Goal: Task Accomplishment & Management: Manage account settings

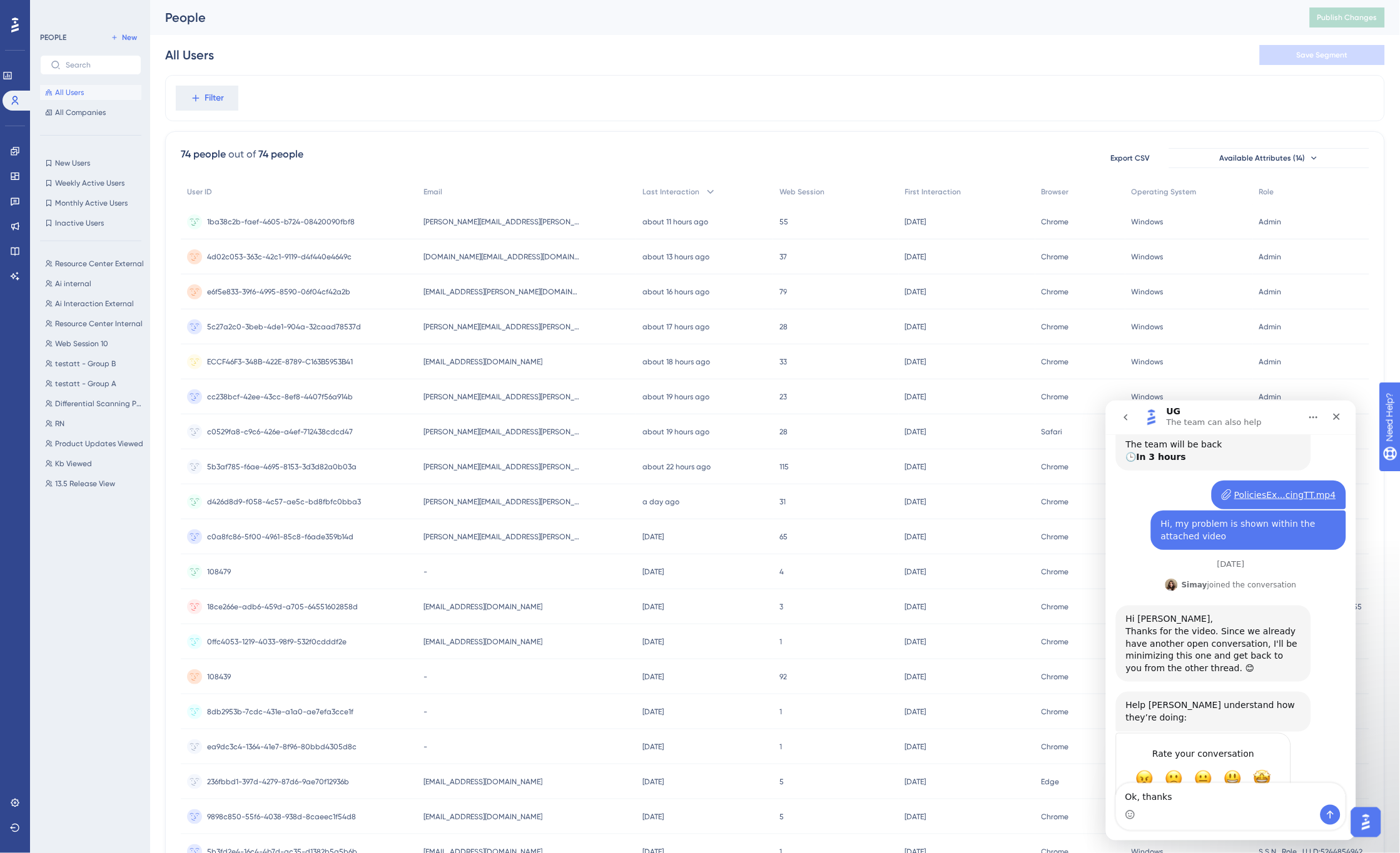
type textarea "Ok, thanks!"
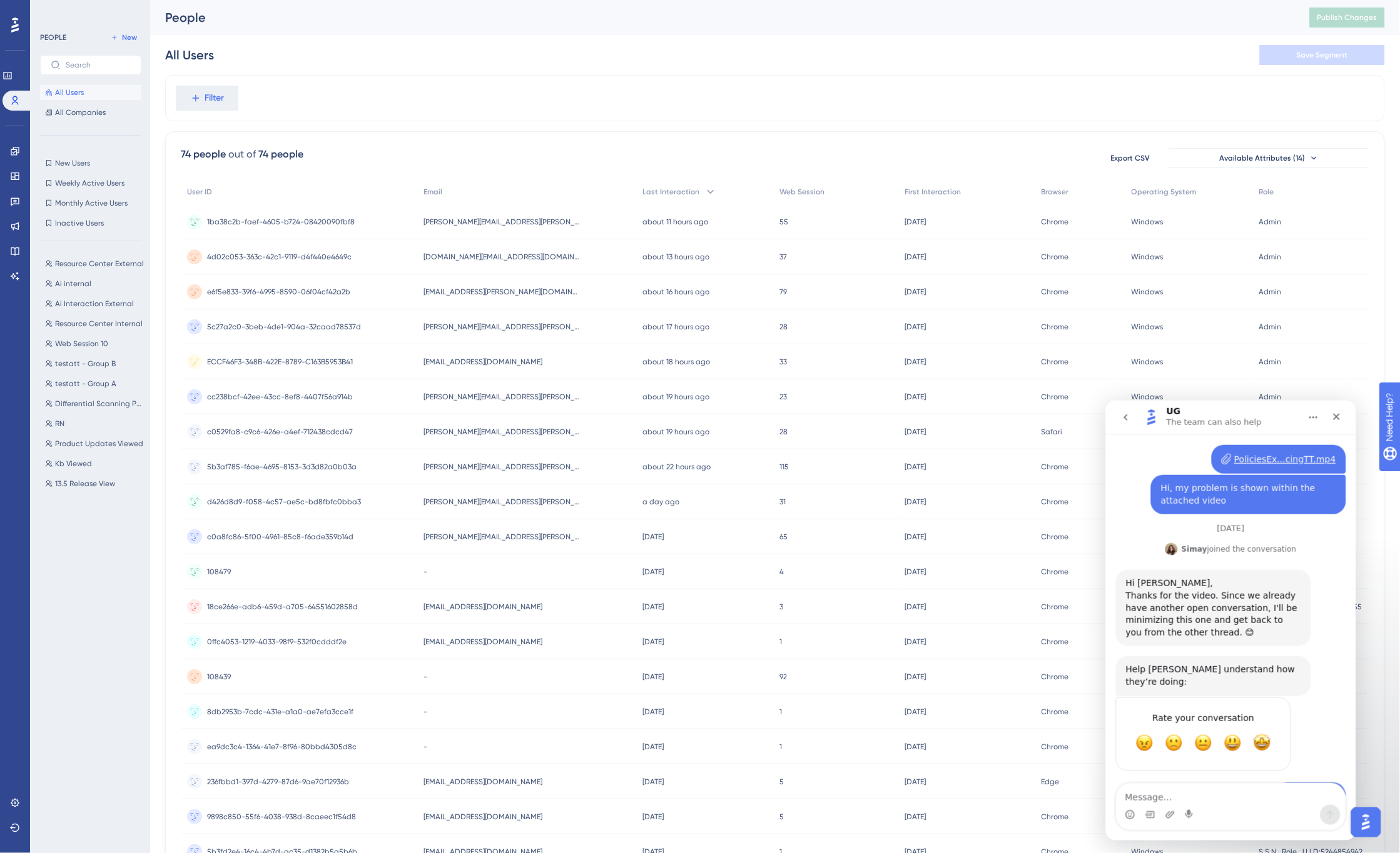
scroll to position [214, 0]
click at [1336, 416] on icon "Close" at bounding box center [1336, 416] width 7 height 7
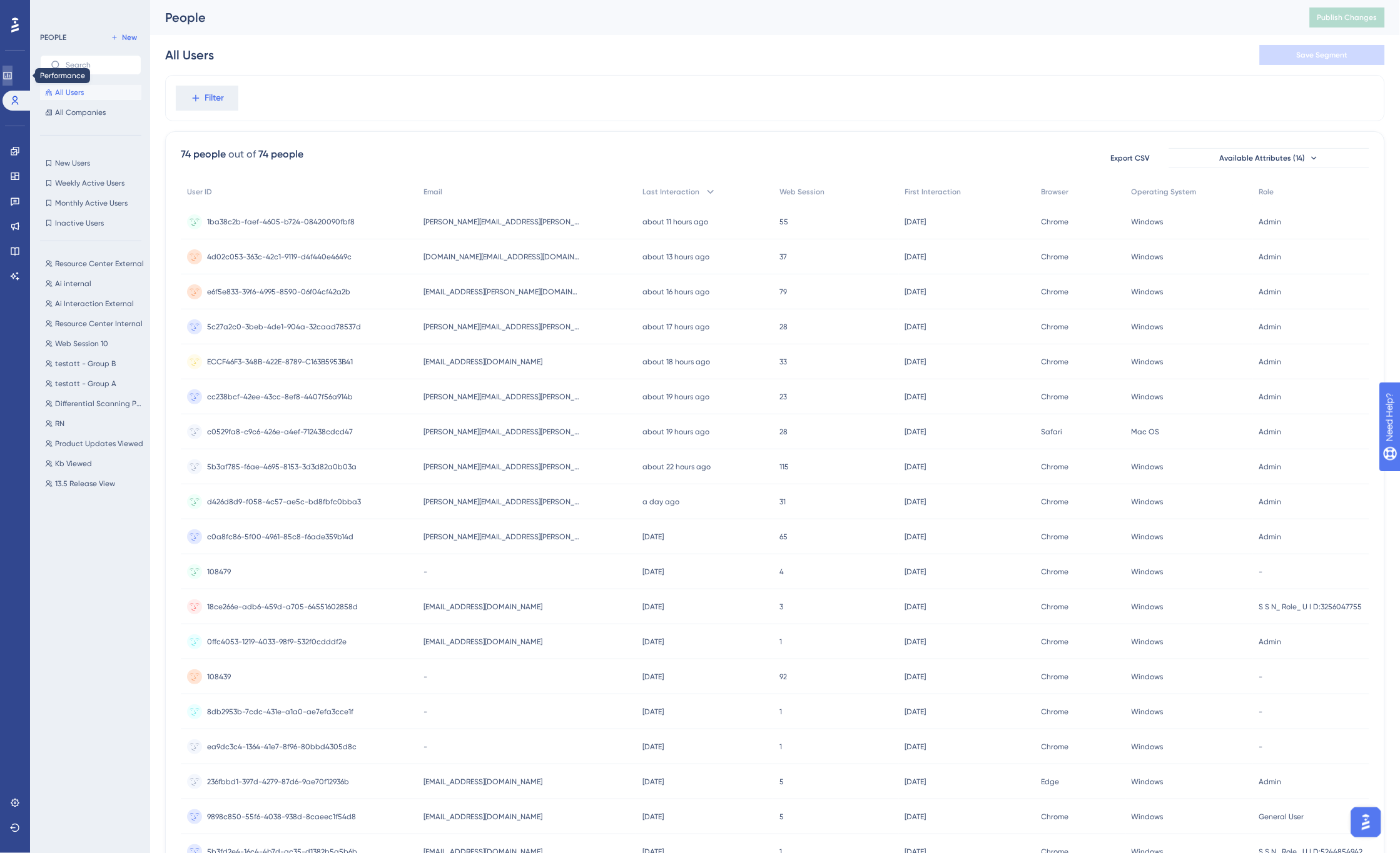
click at [13, 76] on icon at bounding box center [8, 76] width 10 height 10
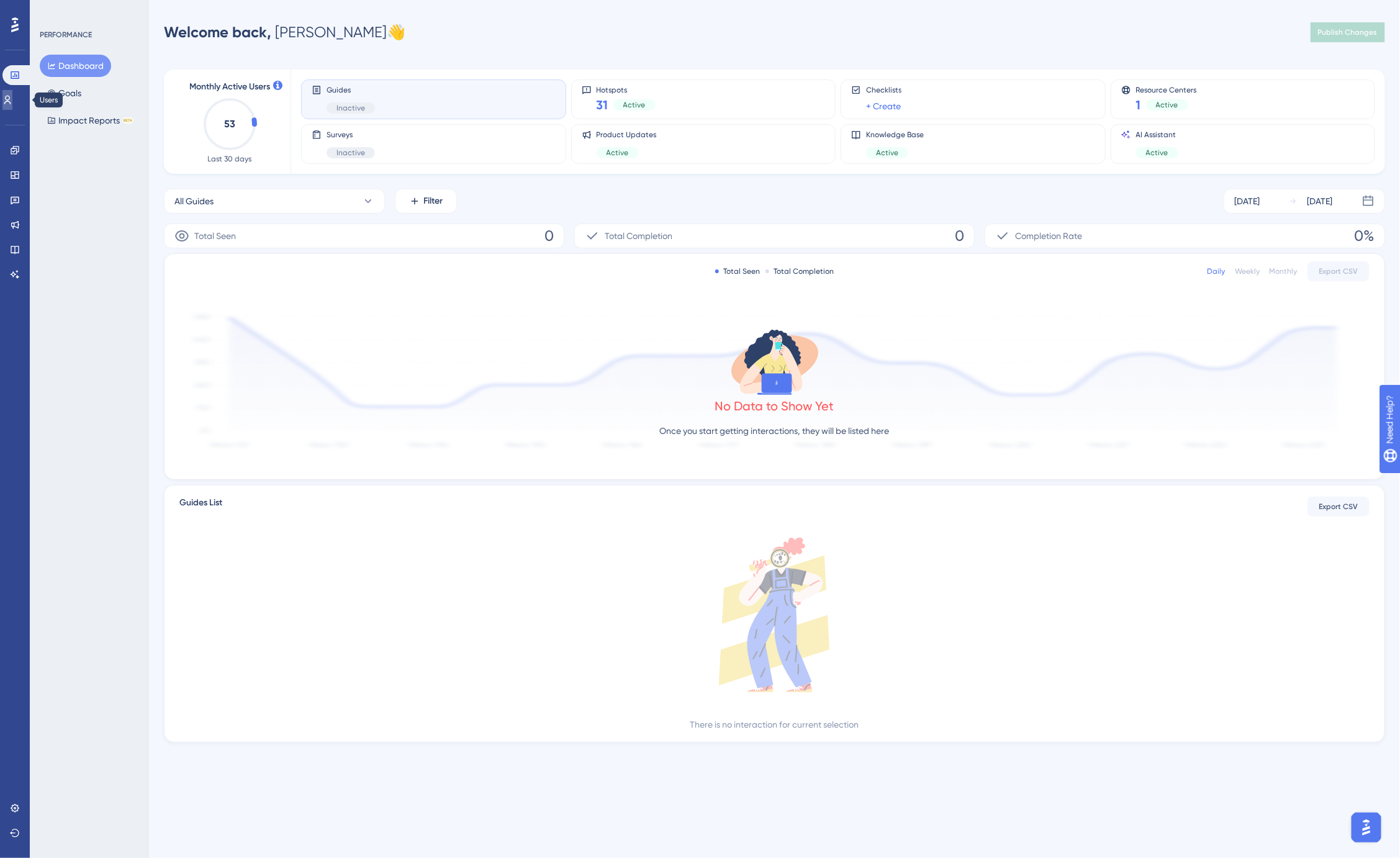
click at [11, 99] on icon at bounding box center [8, 100] width 7 height 9
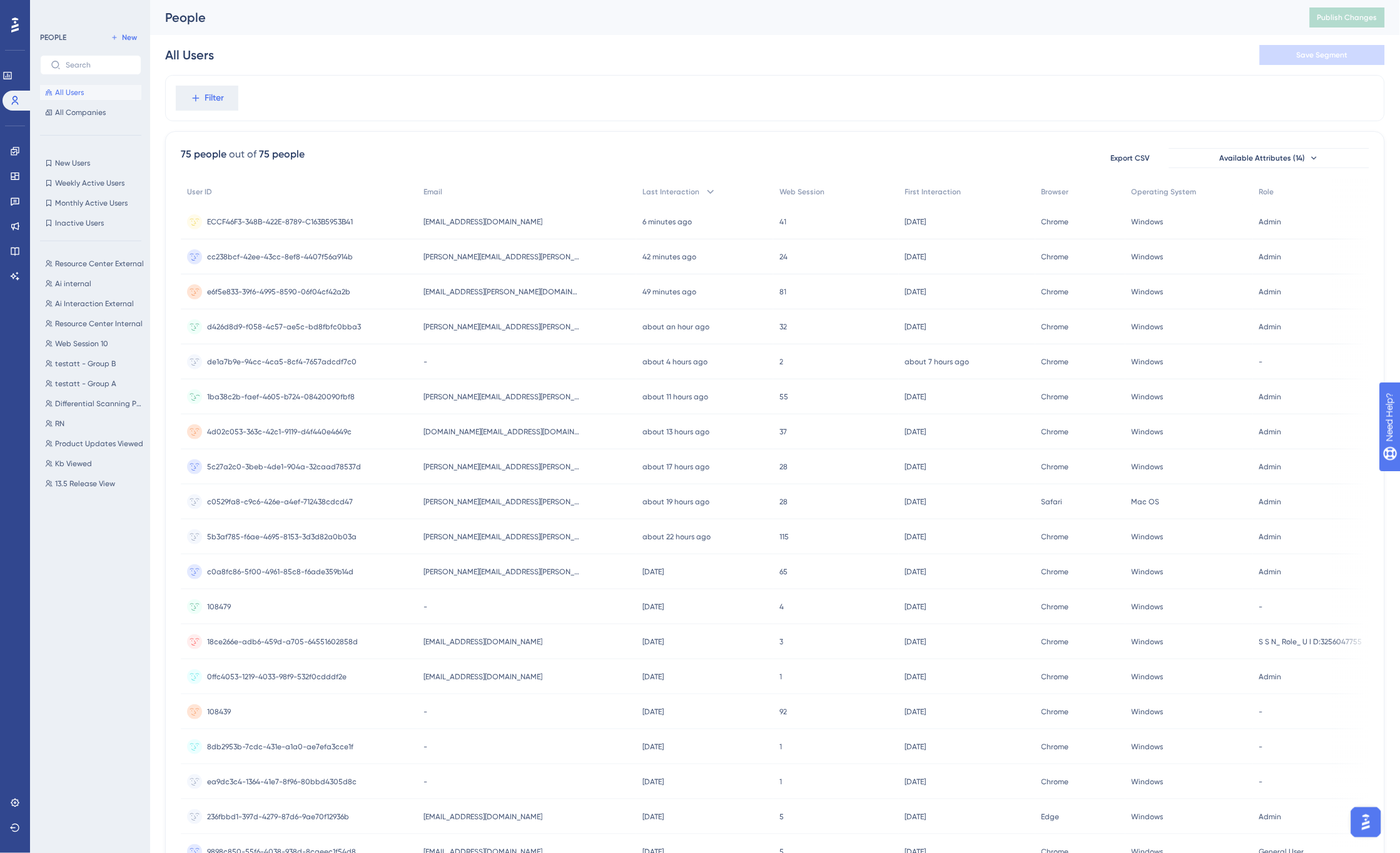
click at [470, 392] on span "nick.lacolla@spirion.com" at bounding box center [501, 397] width 156 height 10
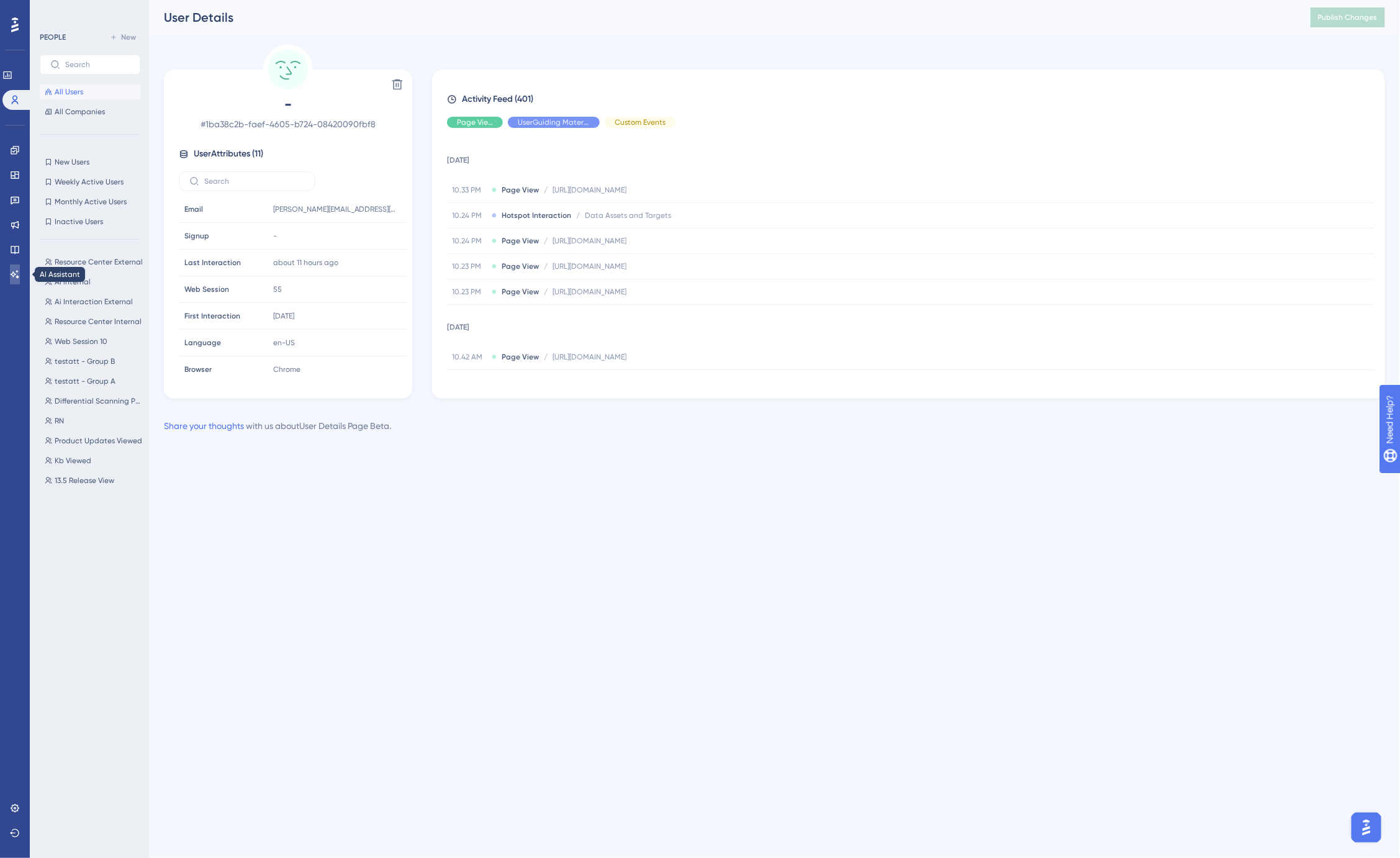
click at [10, 271] on icon at bounding box center [15, 275] width 10 height 10
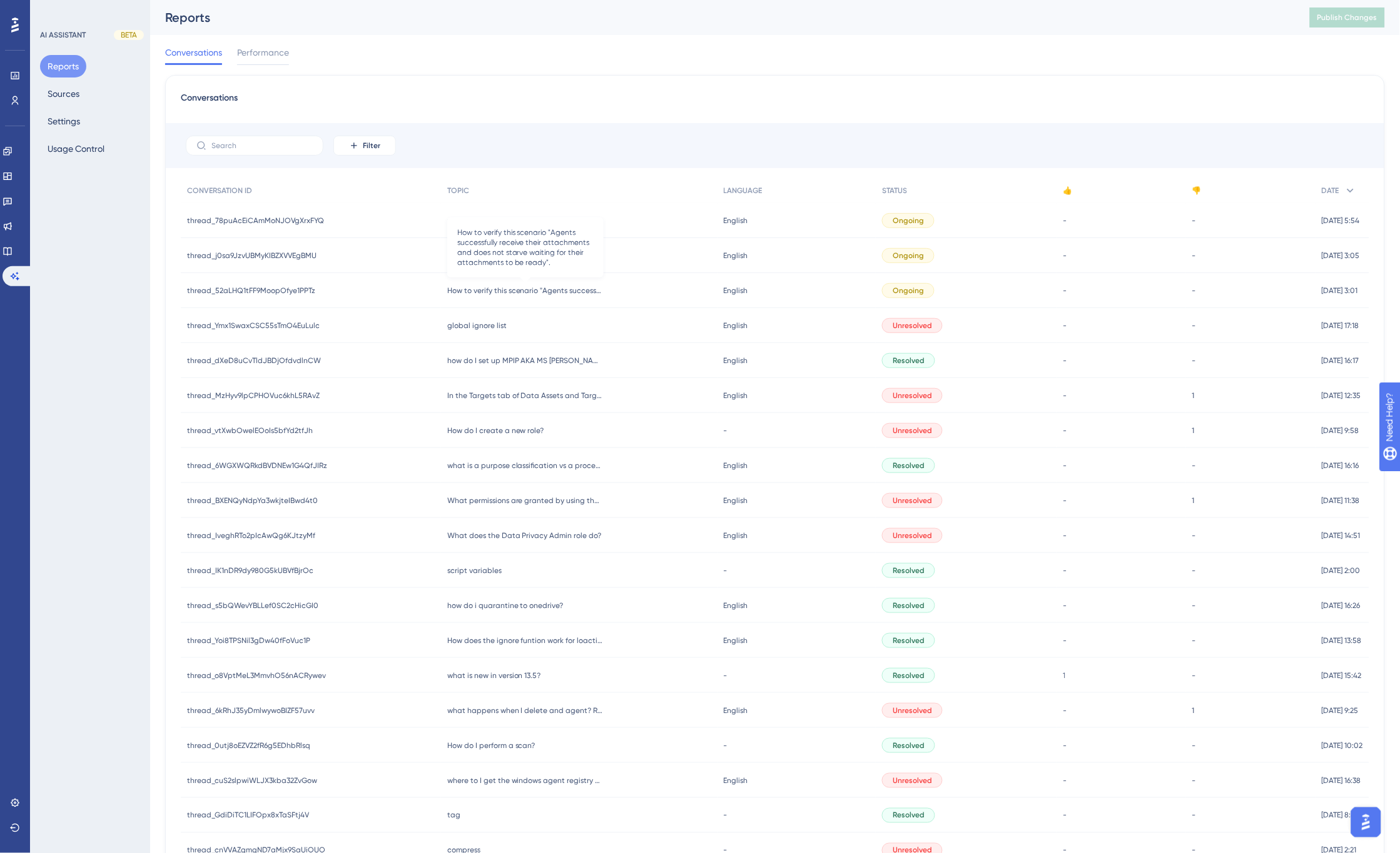
click at [544, 291] on span "How to verify this scenario "Agents successfully receive their attachments and …" at bounding box center [525, 291] width 156 height 10
click at [545, 289] on span "How to verify this scenario "Agents successfully receive their attachments and …" at bounding box center [525, 291] width 156 height 10
click at [564, 289] on span "How to verify this scenario "Agents successfully receive their attachments and …" at bounding box center [525, 291] width 156 height 10
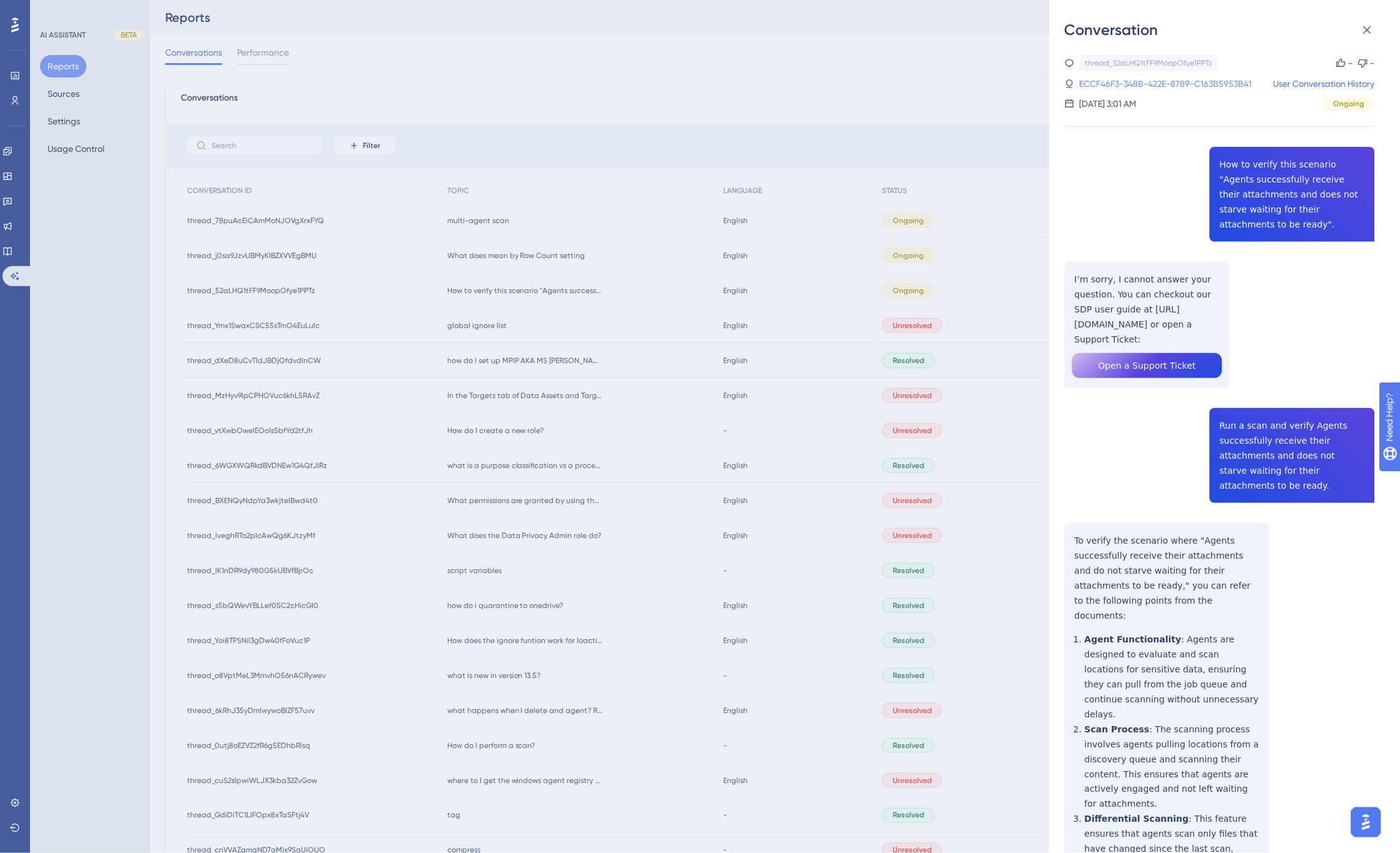
click at [1182, 82] on link "ECCF46F3-348B-422E-8789-C163B5953B41" at bounding box center [1165, 84] width 173 height 15
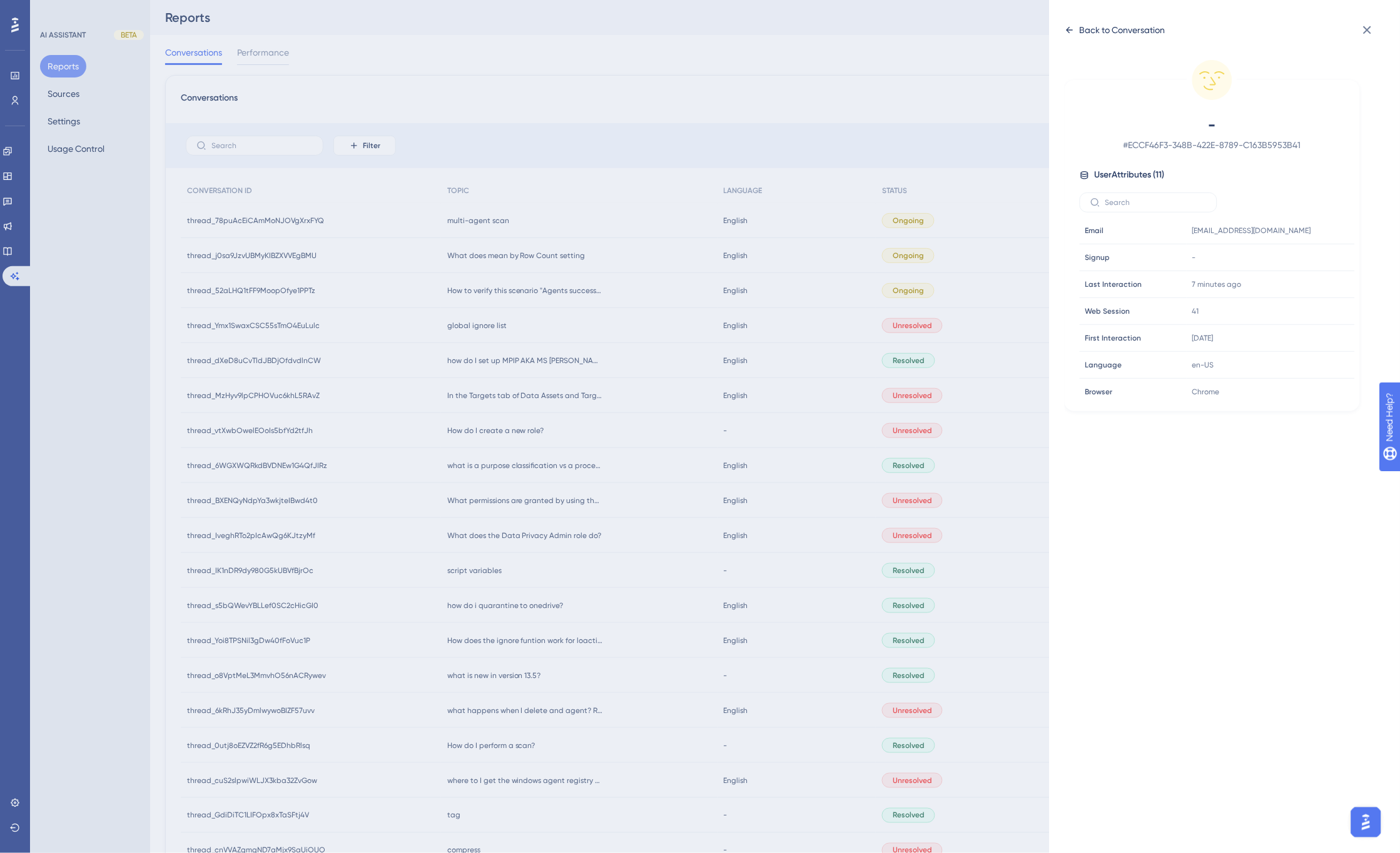
click at [1068, 29] on icon at bounding box center [1070, 30] width 10 height 10
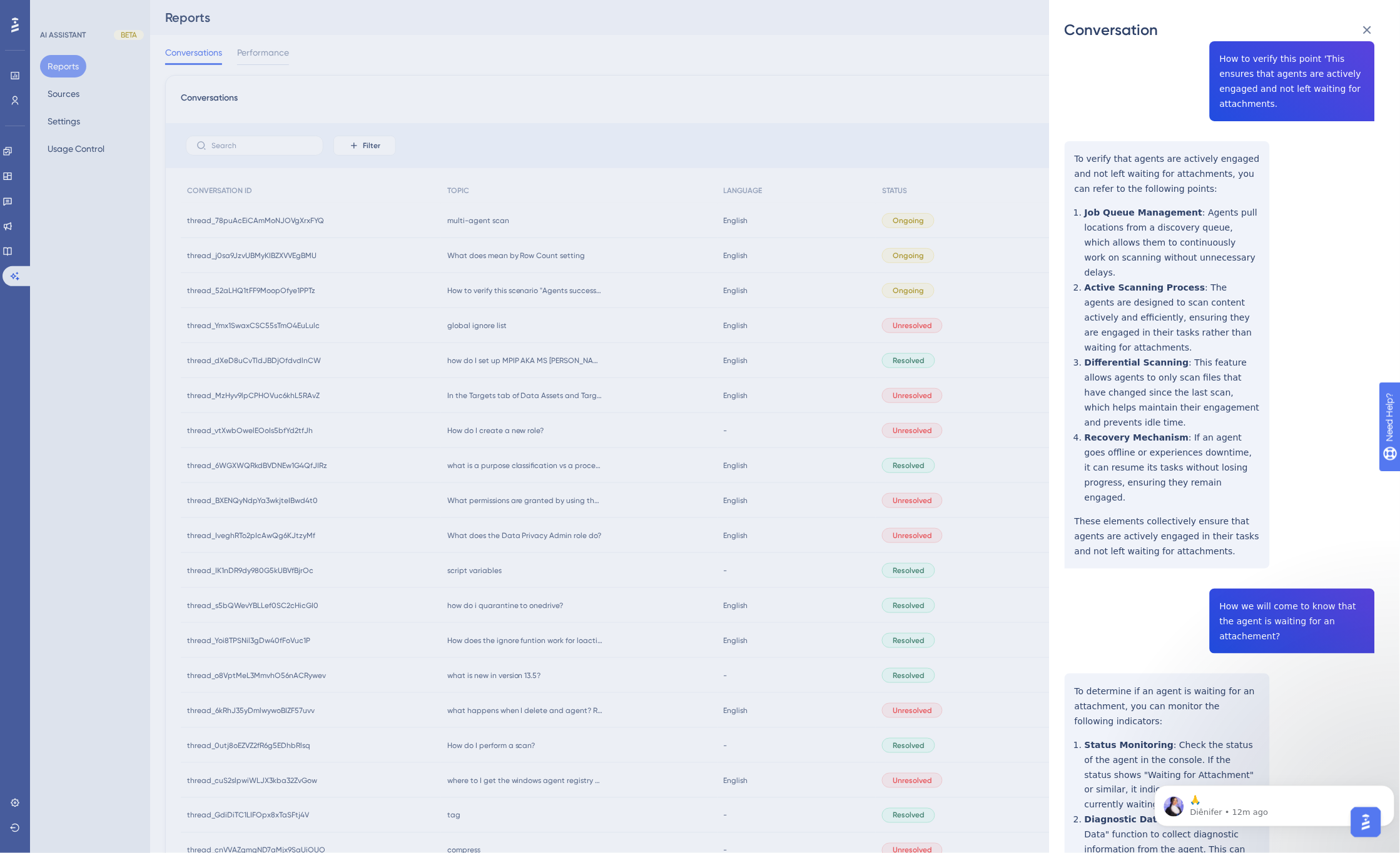
click at [542, 259] on div "Conversation thread_52aLHQ1tFF9MoopOfye1PPTz Copy - - ECCF46F3-348B-422E-8789-C…" at bounding box center [700, 426] width 1400 height 853
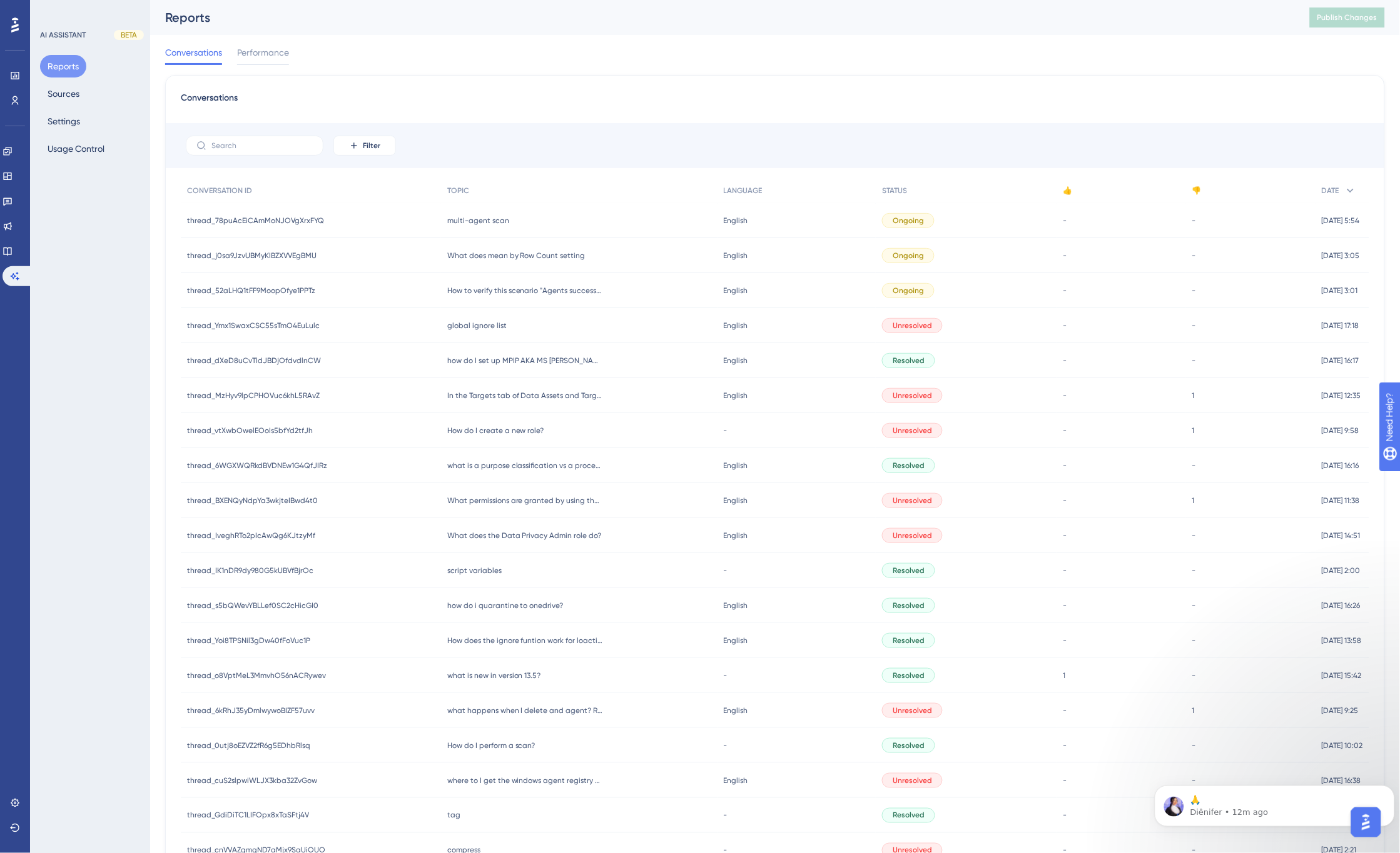
click at [476, 251] on span "What does mean by Row Count setting" at bounding box center [516, 256] width 138 height 10
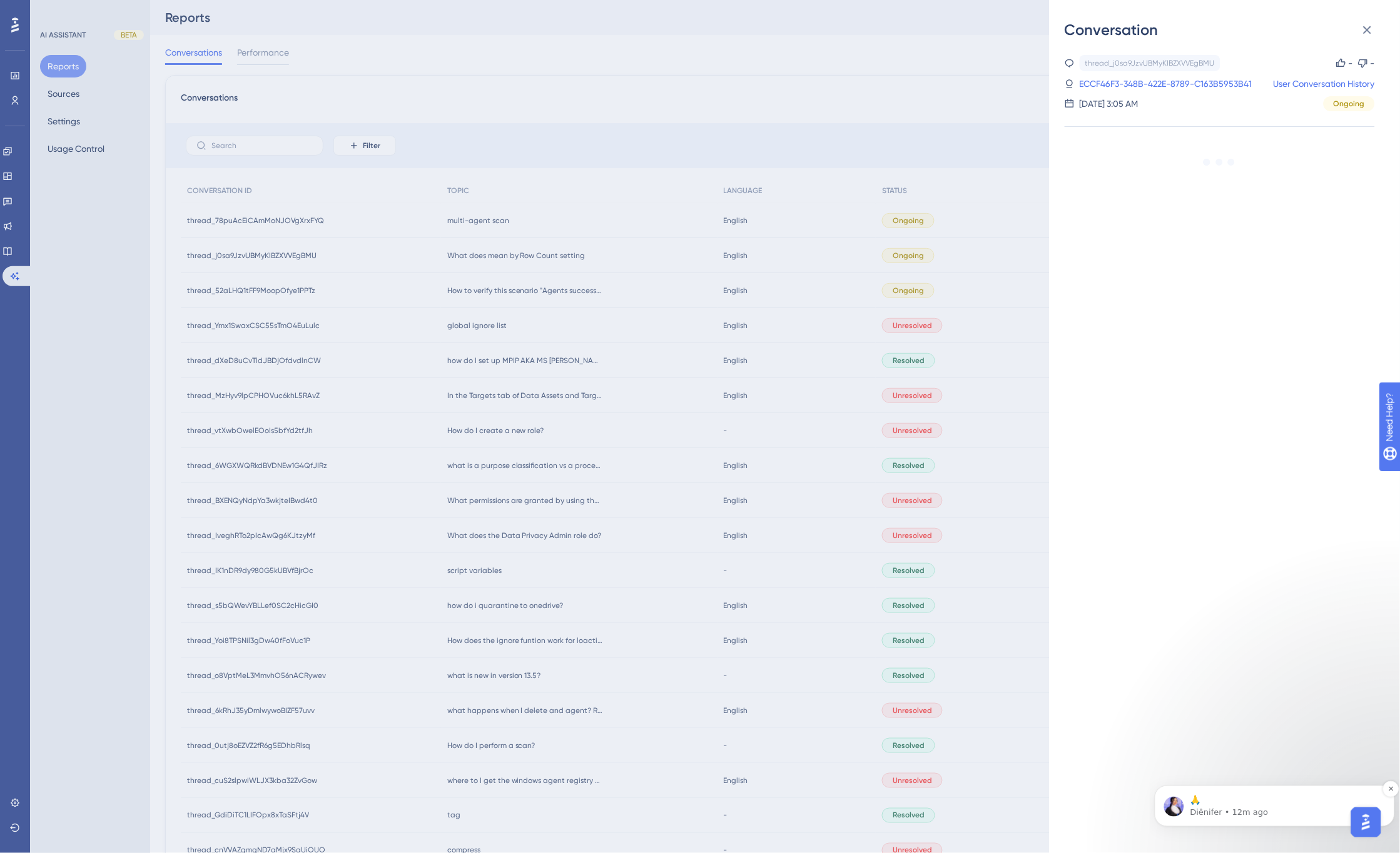
click at [1200, 803] on span "🙏" at bounding box center [1195, 800] width 11 height 10
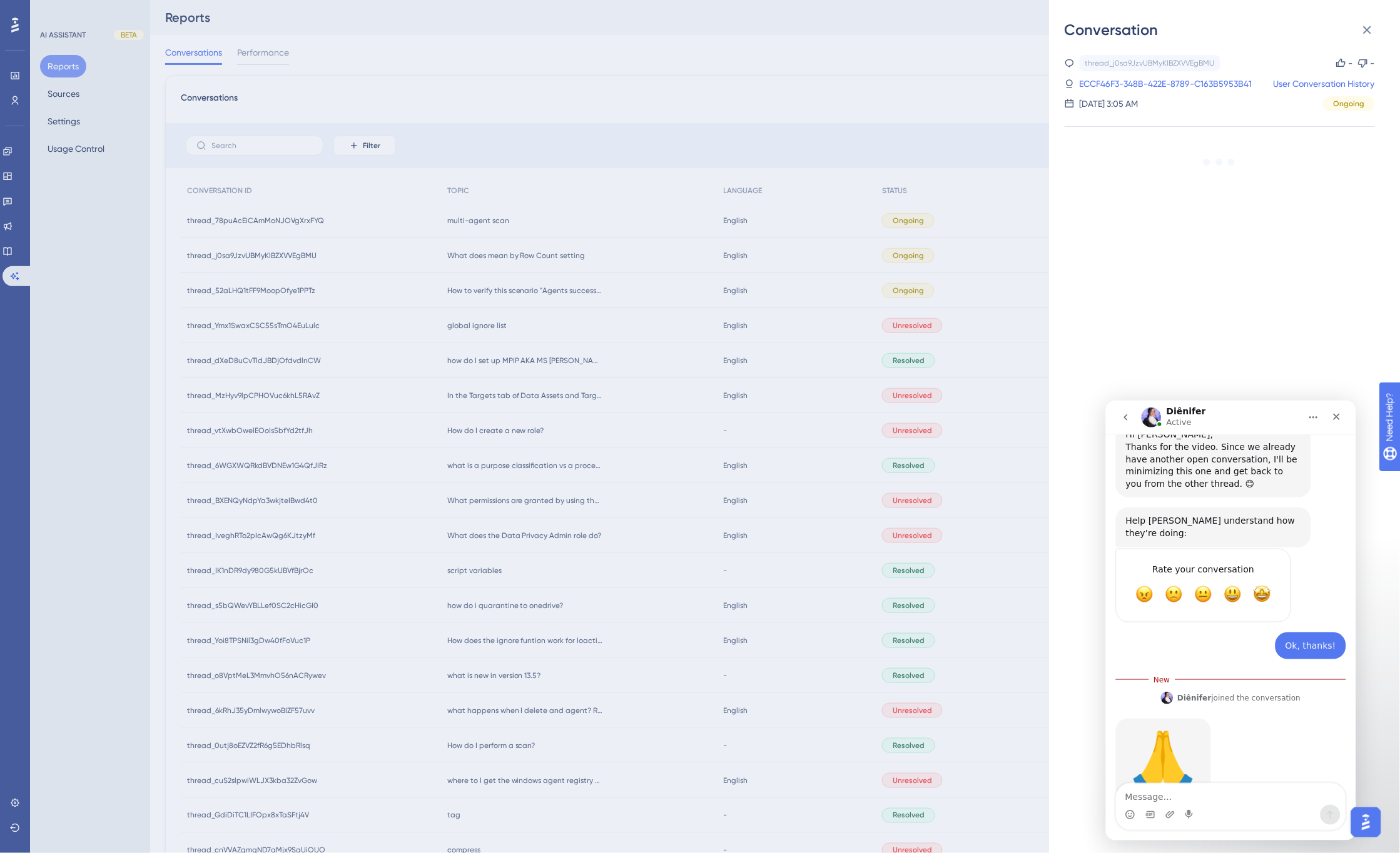
scroll to position [368, 0]
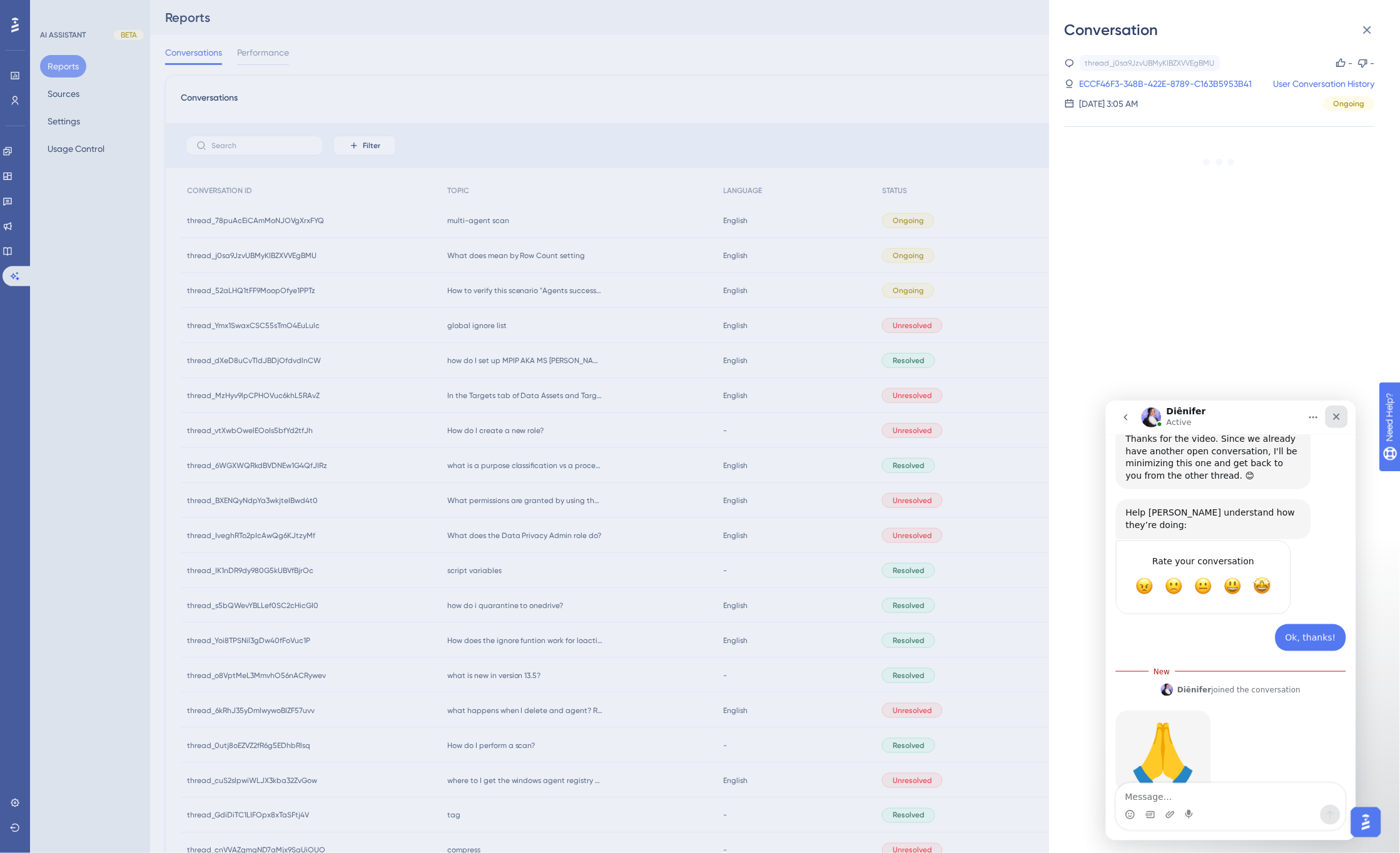
click at [1337, 418] on icon "Close" at bounding box center [1336, 416] width 10 height 10
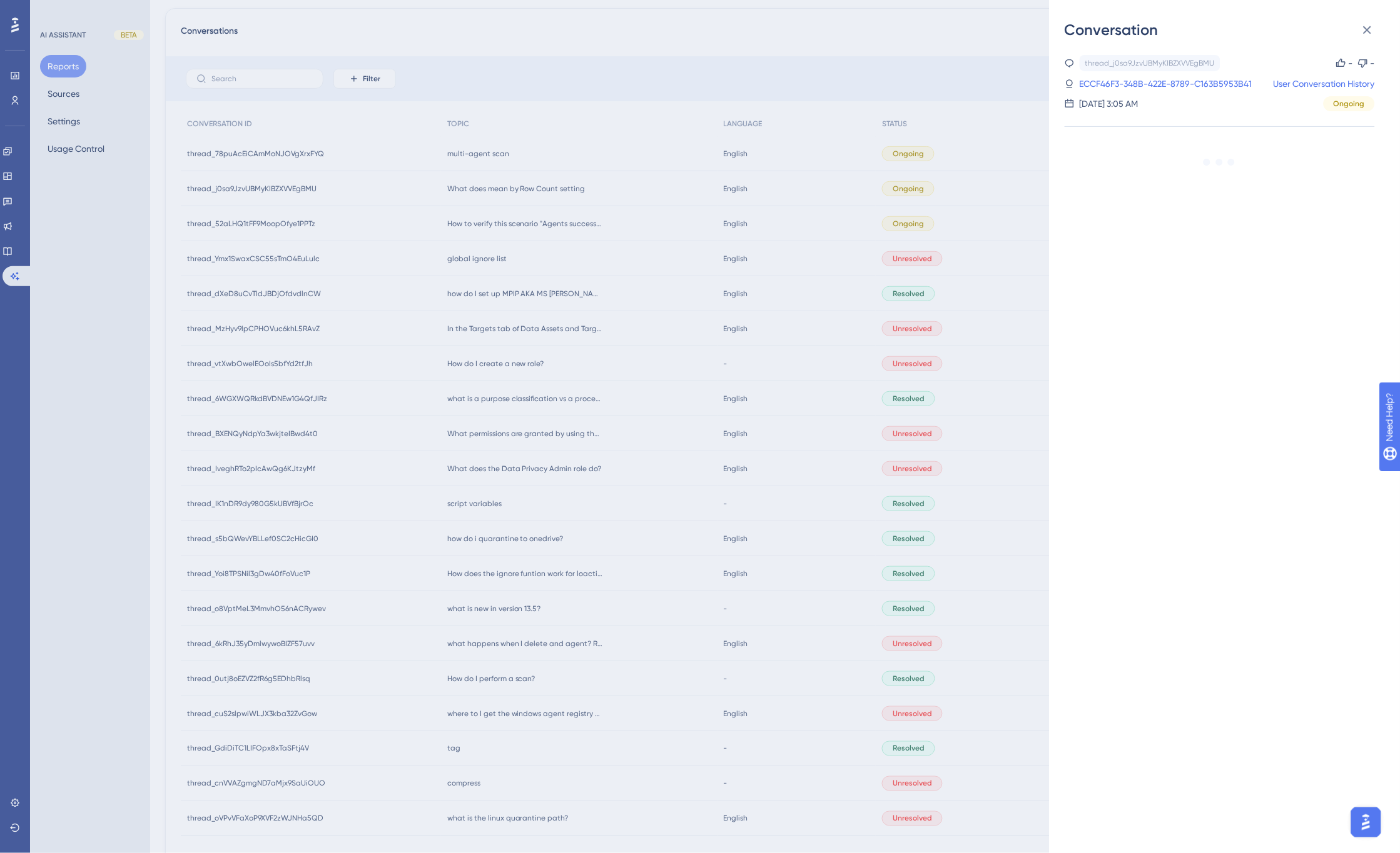
scroll to position [0, 0]
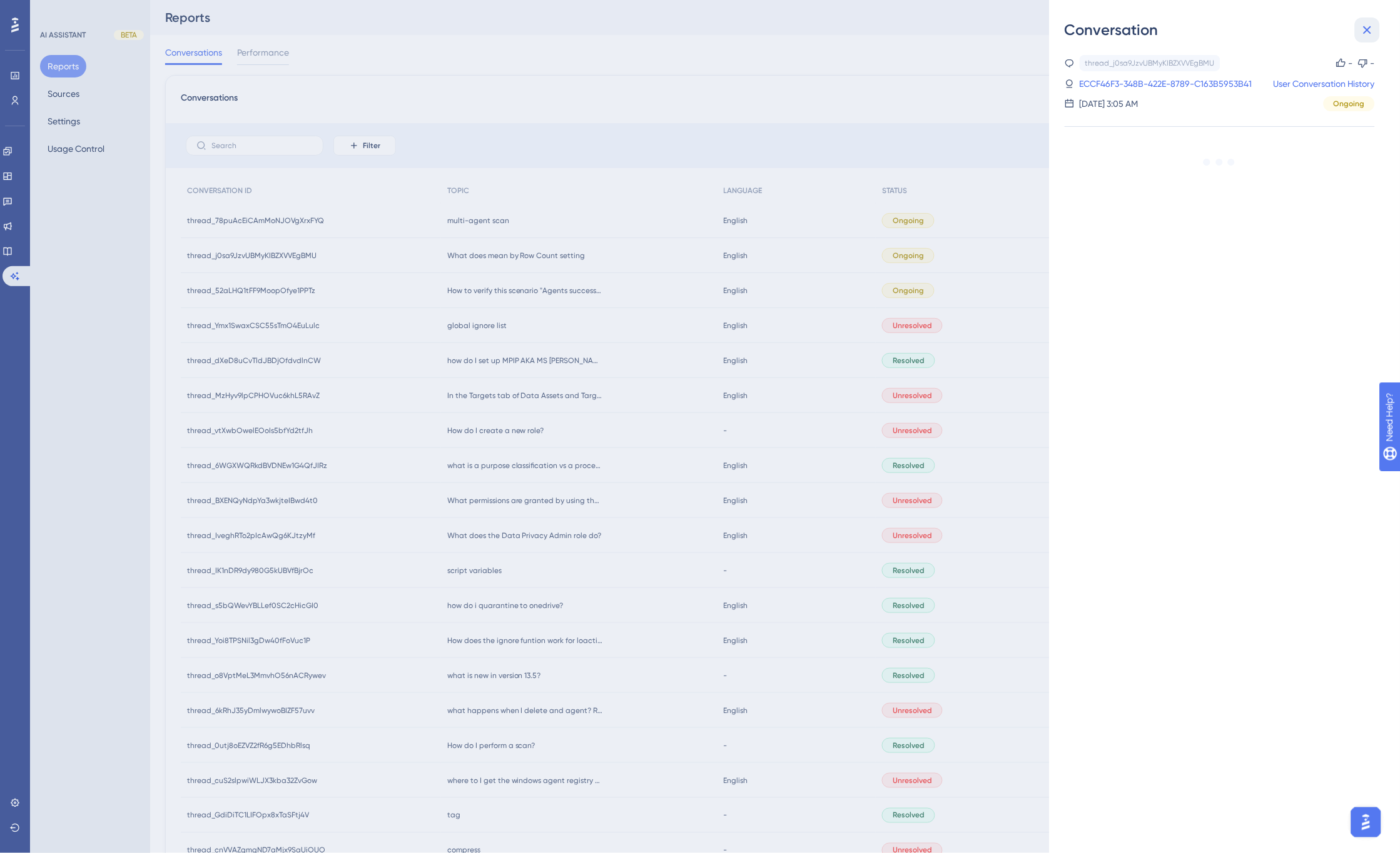
click at [1366, 31] on icon at bounding box center [1367, 30] width 15 height 15
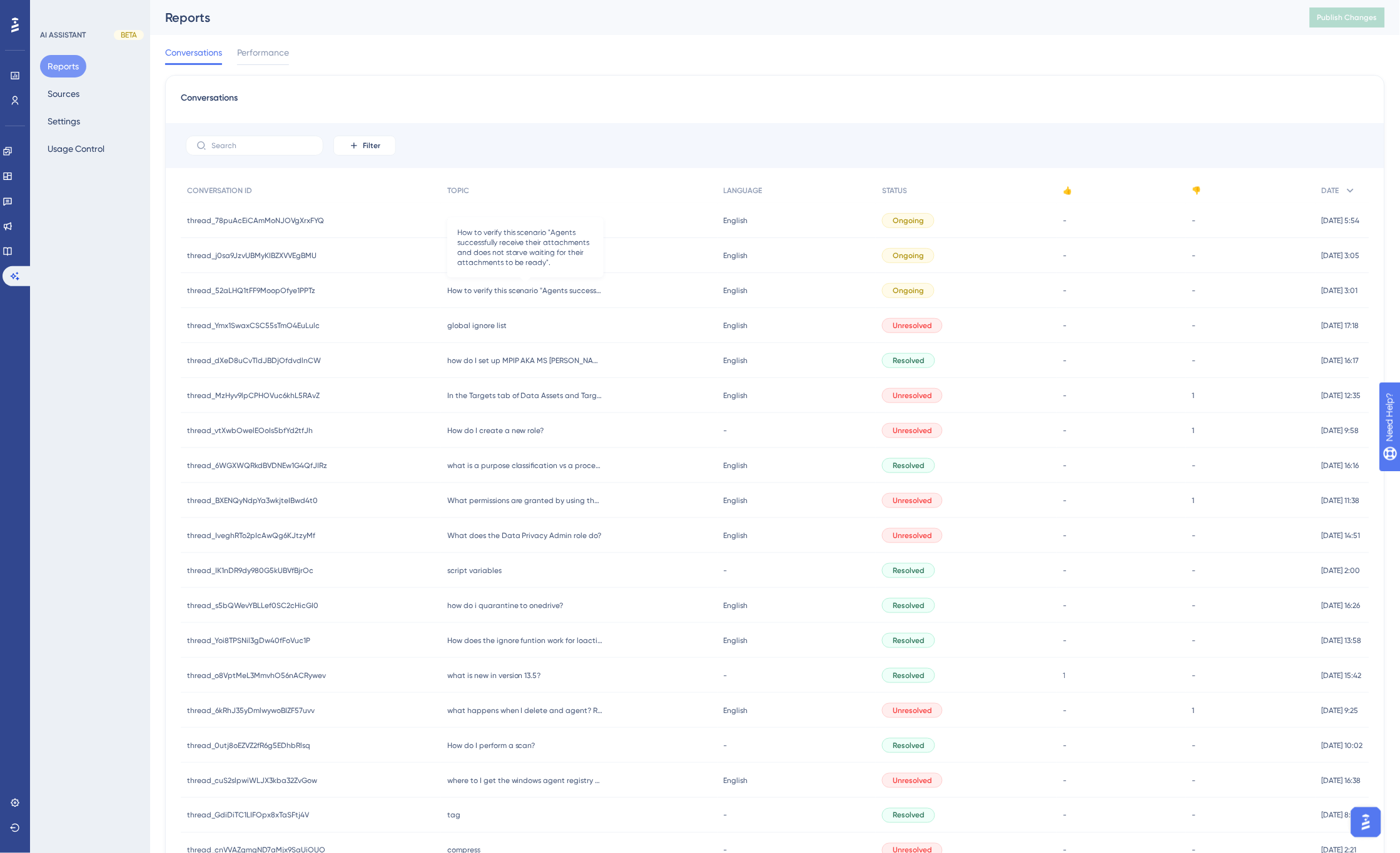
click at [518, 289] on span "How to verify this scenario "Agents successfully receive their attachments and …" at bounding box center [525, 291] width 156 height 10
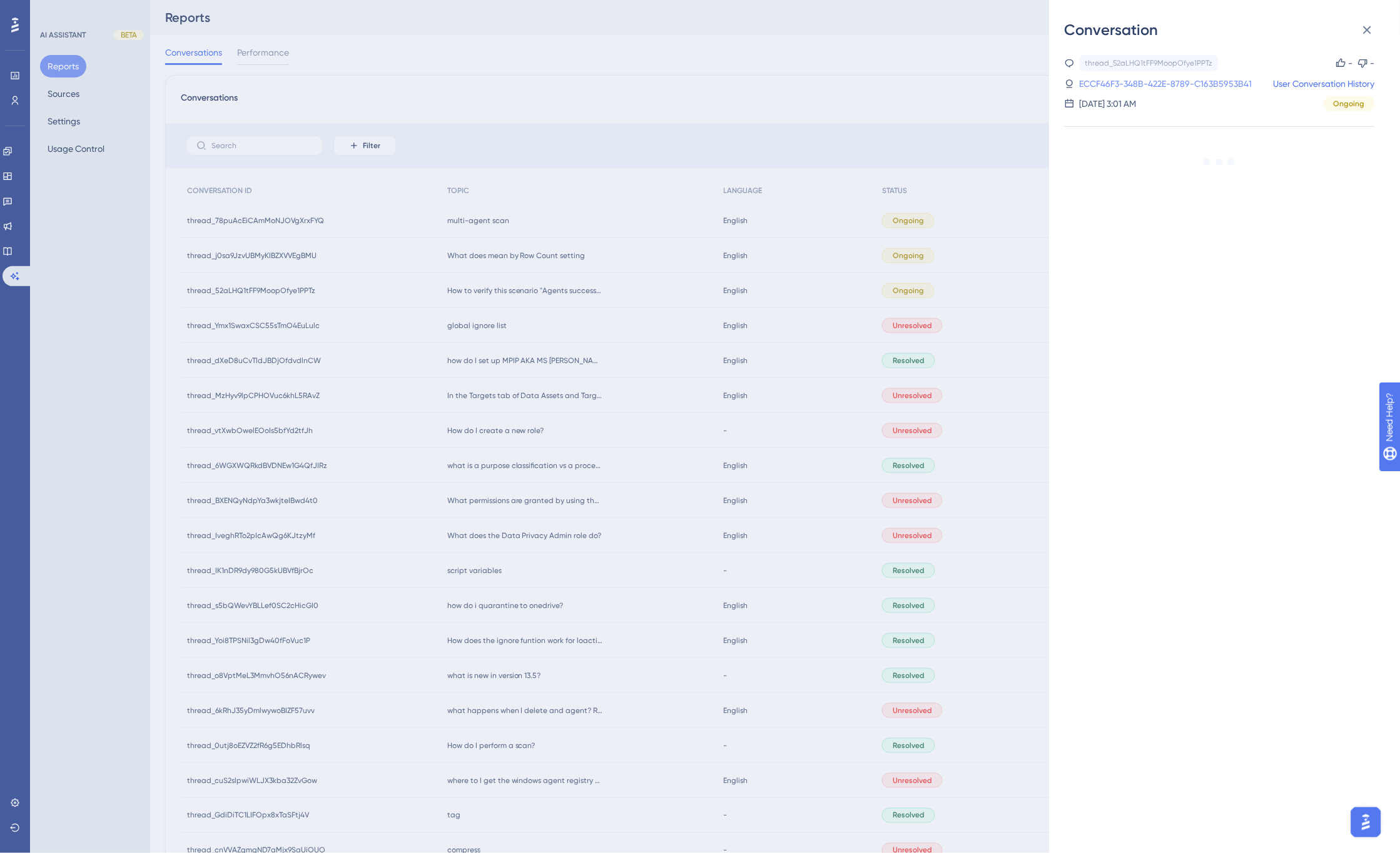
click at [1130, 82] on link "ECCF46F3-348B-422E-8789-C163B5953B41" at bounding box center [1165, 84] width 173 height 15
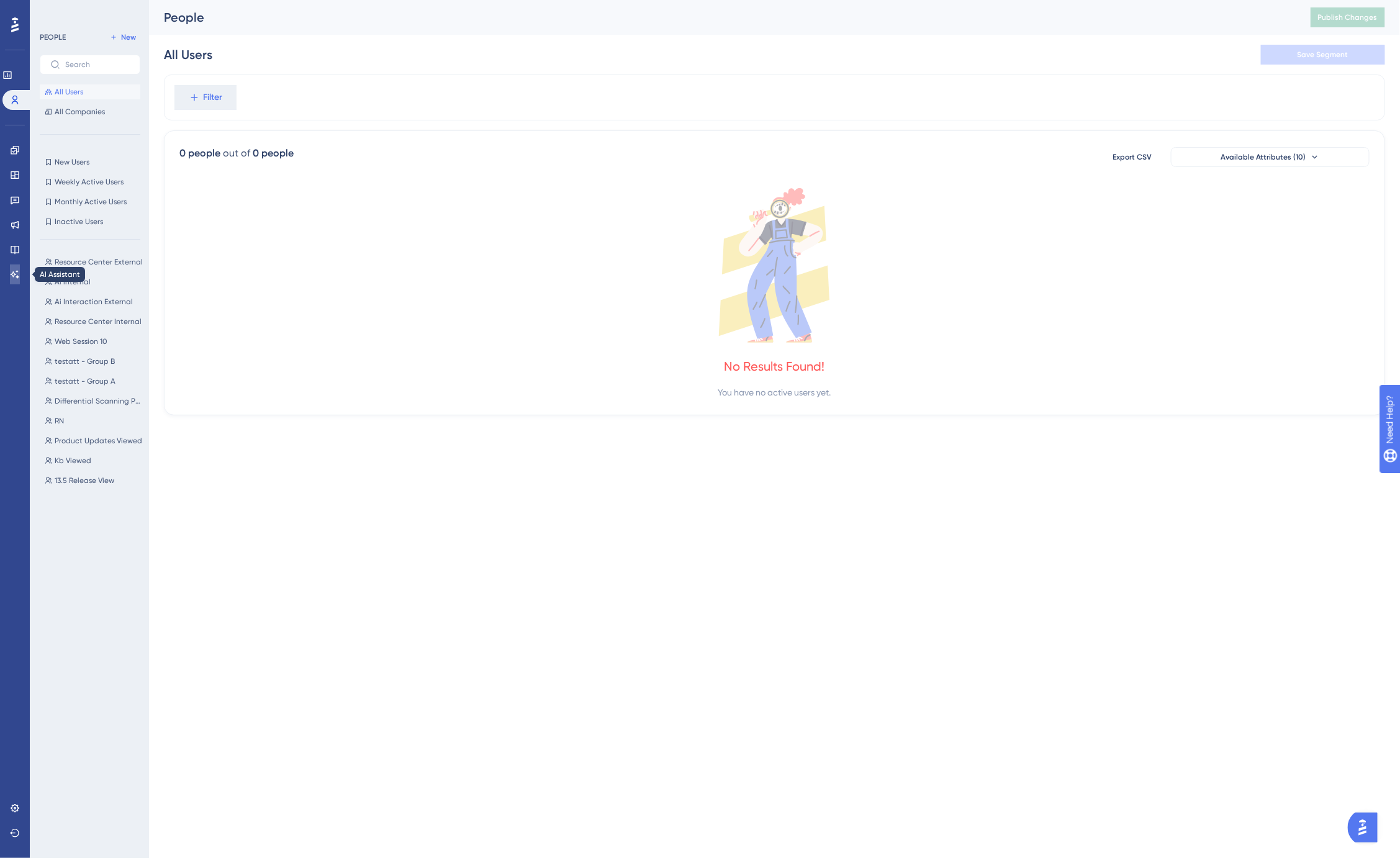
click at [15, 277] on icon at bounding box center [15, 275] width 10 height 10
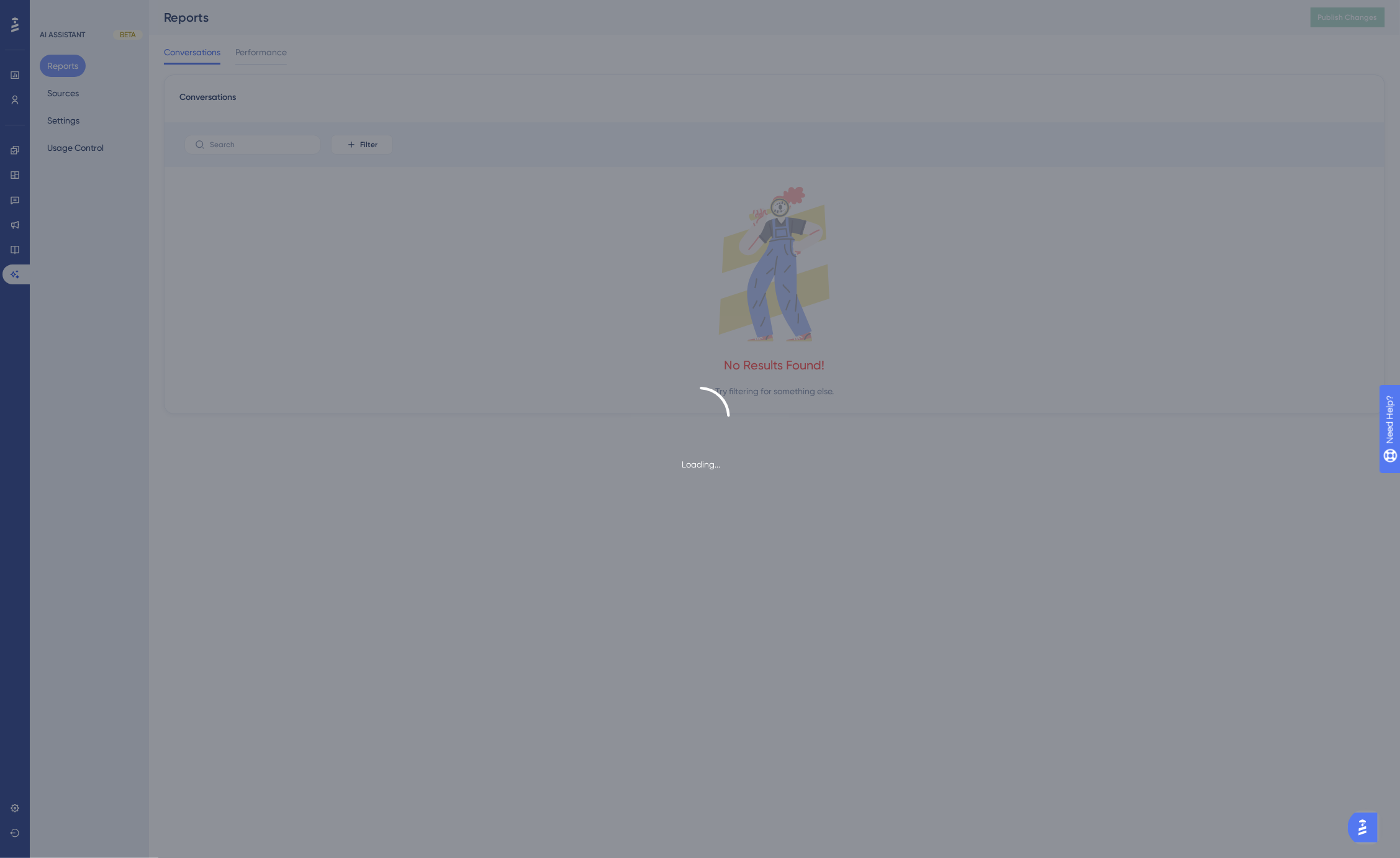
drag, startPoint x: 651, startPoint y: 39, endPoint x: 643, endPoint y: 39, distance: 8.0
click at [651, 39] on div "Loading..." at bounding box center [700, 429] width 1400 height 858
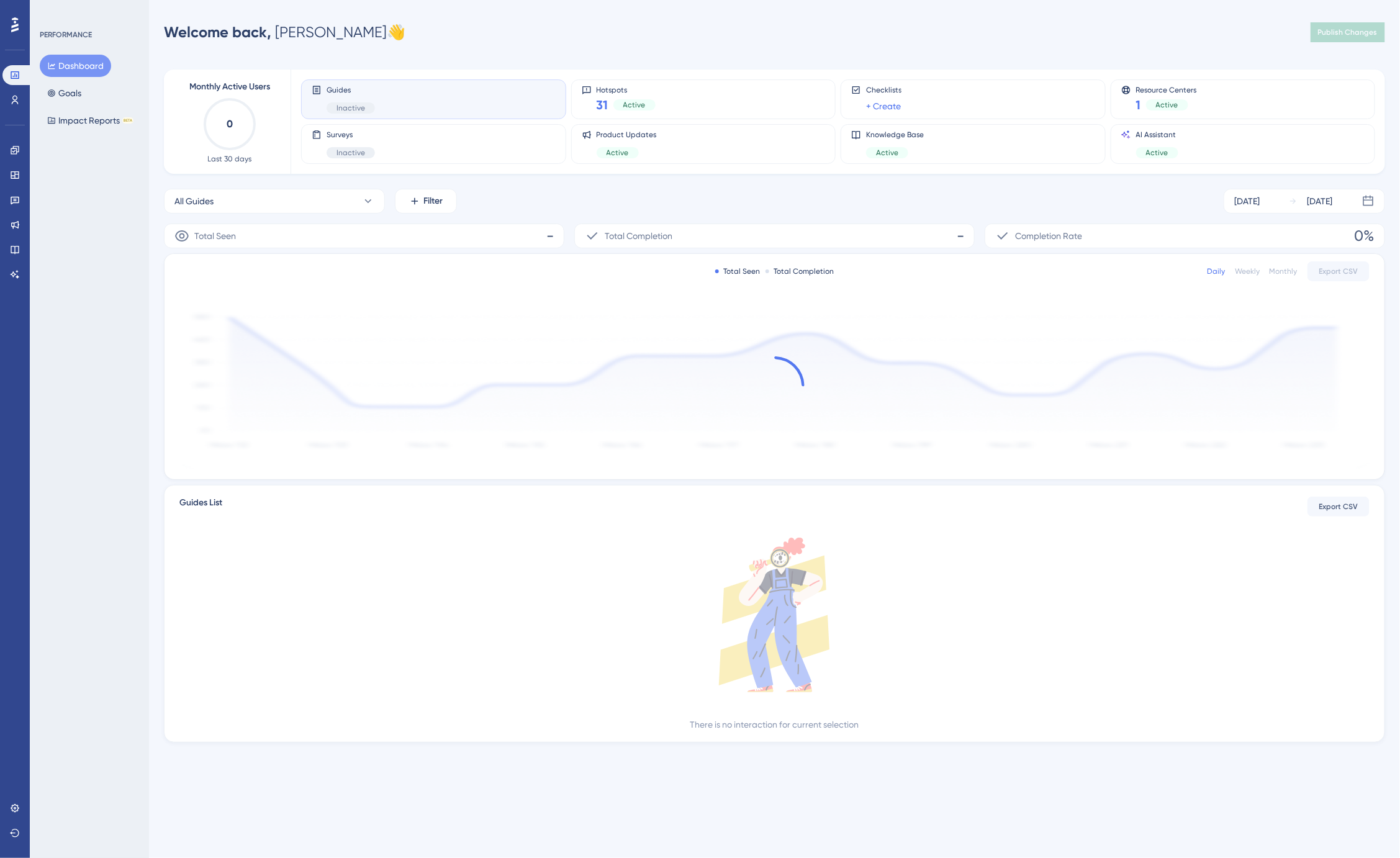
click at [1234, 31] on div "Welcome back, Jason 👋 Publish Changes" at bounding box center [774, 32] width 1221 height 25
click at [1221, 46] on div "Performance Users Engagement Widgets Feedback Product Updates Knowledge Base AI…" at bounding box center [774, 391] width 1251 height 743
click at [911, 38] on div "Welcome back, Jason 👋 Publish Changes" at bounding box center [774, 32] width 1221 height 25
click at [486, 35] on div "Welcome back, Jason 👋 Publish Changes" at bounding box center [774, 32] width 1221 height 25
click at [534, 41] on div "Welcome back, Jason 👋 Publish Changes" at bounding box center [774, 32] width 1221 height 25
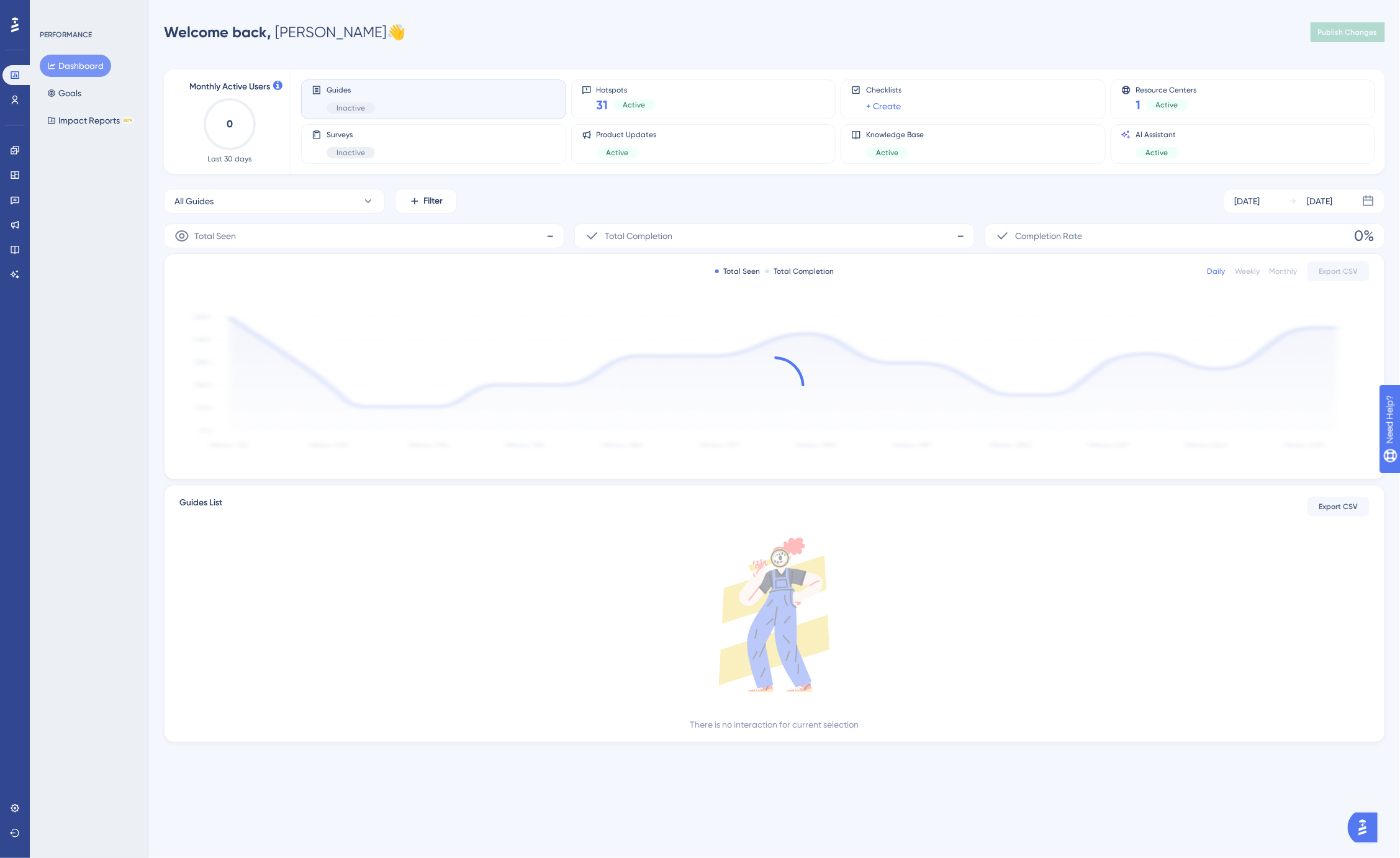
click at [621, 16] on div "Performance Users Engagement Widgets Feedback Product Updates Knowledge Base AI…" at bounding box center [700, 391] width 1400 height 783
click at [71, 208] on div "PERFORMANCE Dashboard Goals Impact Reports BETA" at bounding box center [89, 429] width 119 height 858
drag, startPoint x: 623, startPoint y: 41, endPoint x: 631, endPoint y: 47, distance: 10.0
click at [624, 41] on div "Welcome back, Jason 👋 Publish Changes" at bounding box center [774, 32] width 1221 height 25
click at [654, 40] on div "Welcome back, Jason 👋 Publish Changes" at bounding box center [774, 32] width 1221 height 25
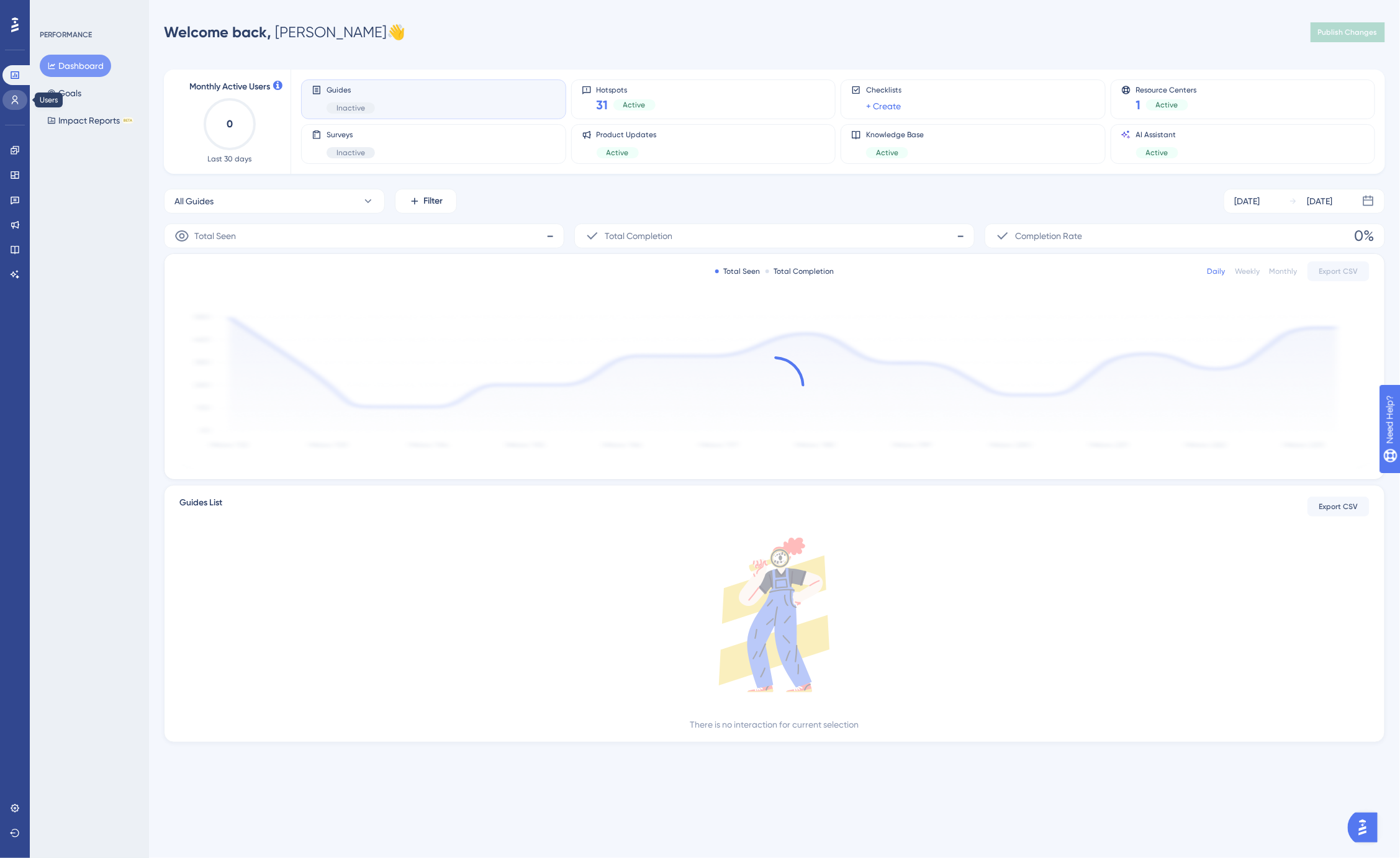
click at [16, 96] on icon at bounding box center [15, 100] width 10 height 10
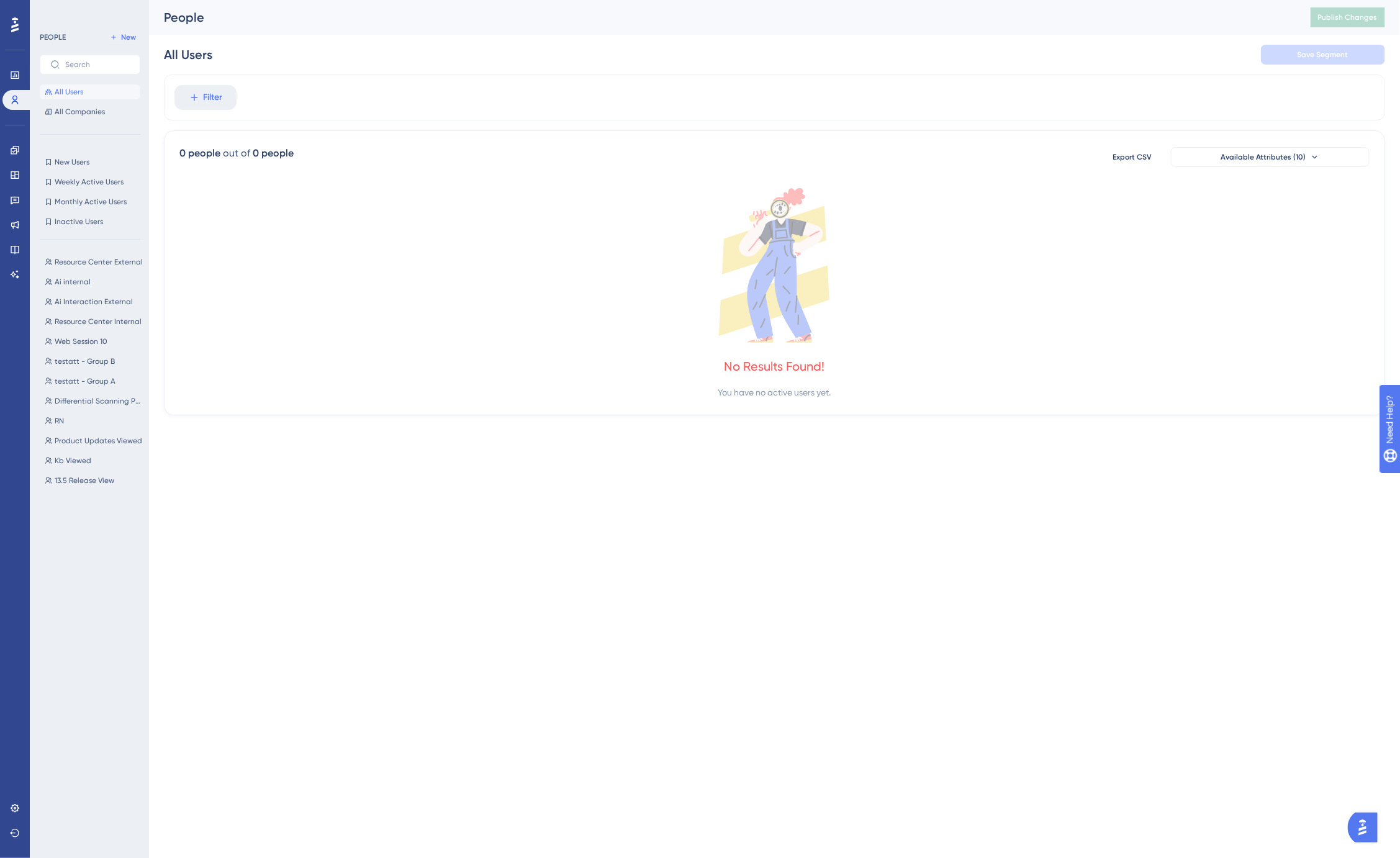
click at [71, 87] on span "All Users" at bounding box center [68, 92] width 28 height 10
click at [13, 830] on icon at bounding box center [15, 833] width 9 height 8
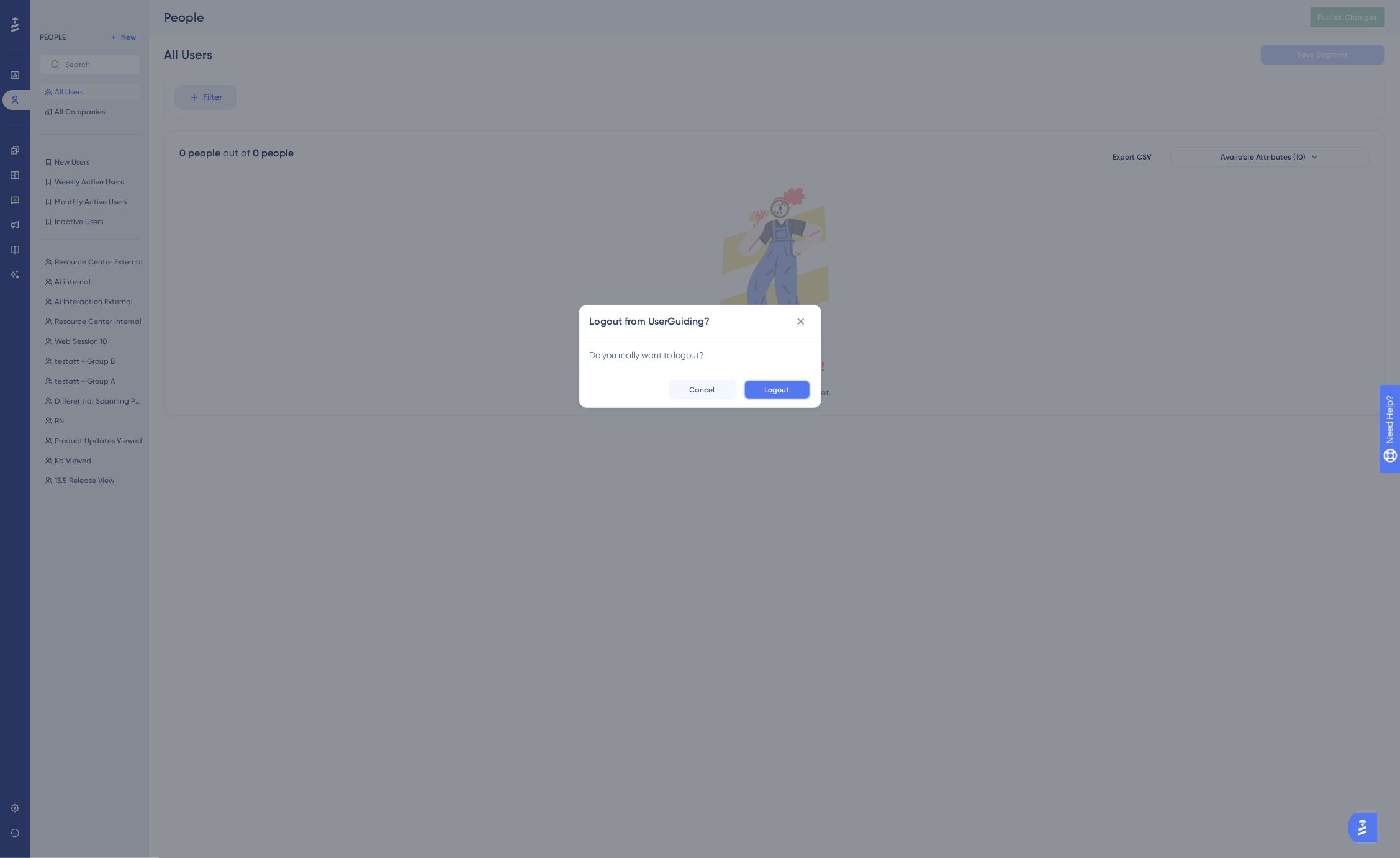
click at [786, 388] on span "Logout" at bounding box center [777, 390] width 25 height 10
